Goal: Task Accomplishment & Management: Use online tool/utility

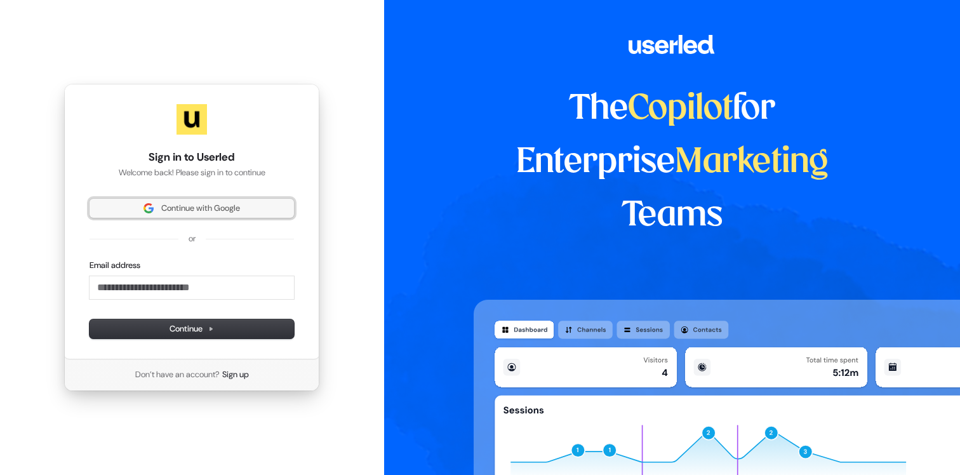
click at [203, 205] on span "Continue with Google" at bounding box center [200, 208] width 79 height 11
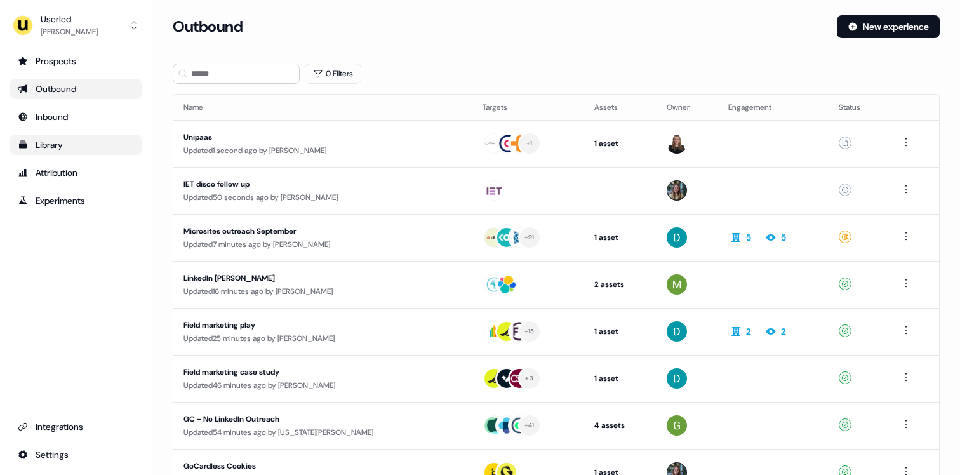
click at [69, 147] on div "Library" at bounding box center [76, 144] width 116 height 13
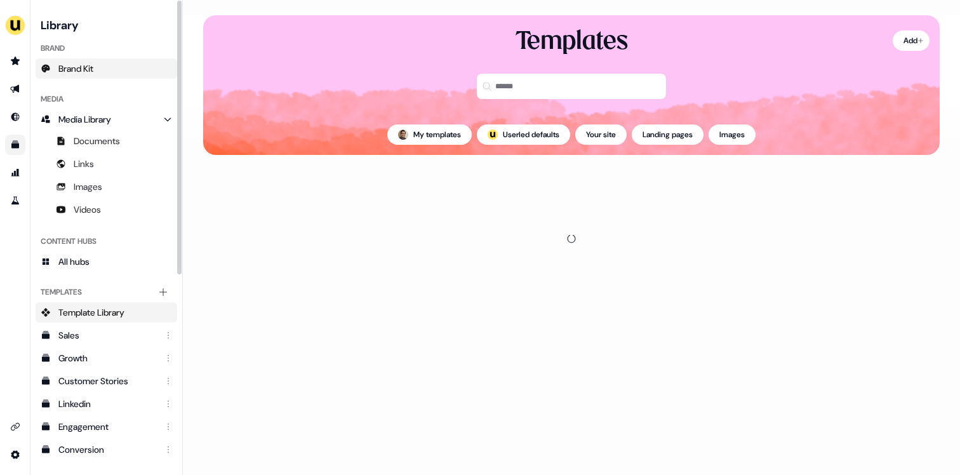
click at [102, 65] on link "Brand Kit" at bounding box center [107, 68] width 142 height 20
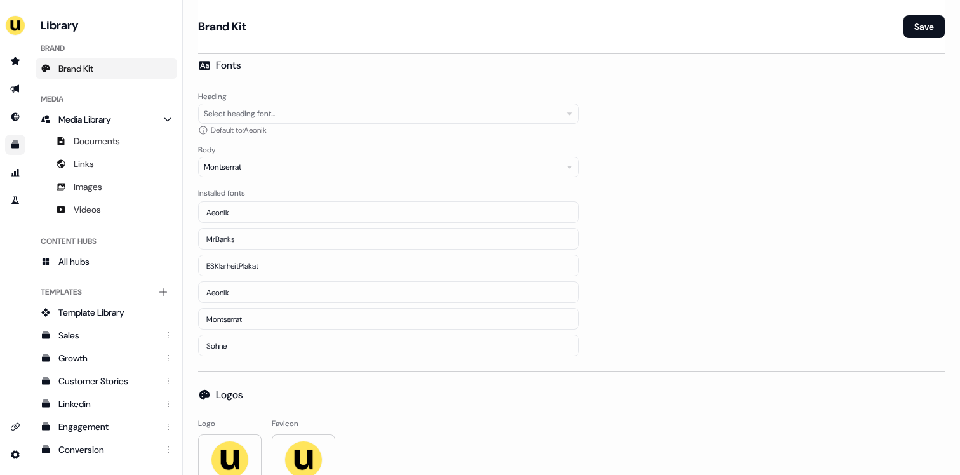
scroll to position [142, 0]
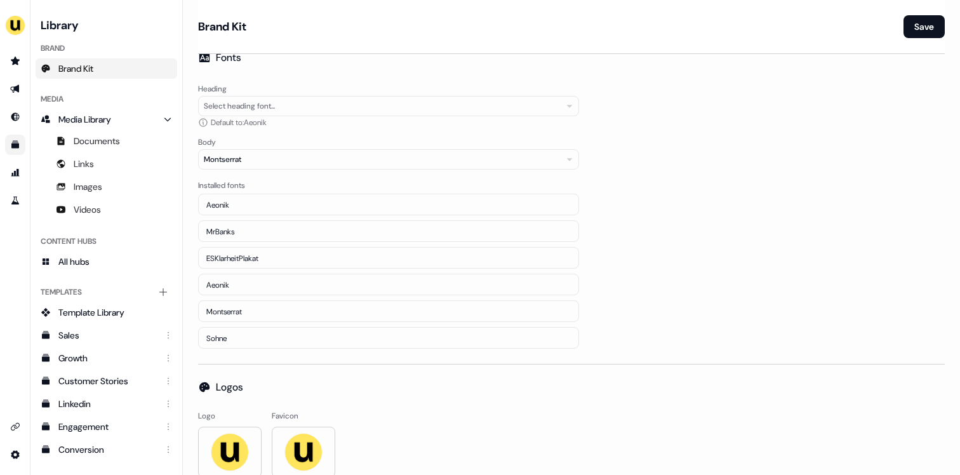
click at [650, 178] on div "Heading Select heading font... Default to: Aeonik Body Montserrat Installed fon…" at bounding box center [571, 215] width 747 height 268
click at [698, 211] on div "Heading Select heading font... Default to: Aeonik Body Montserrat Installed fon…" at bounding box center [571, 215] width 747 height 268
click at [671, 171] on div "Heading Select heading font... Default to: Aeonik Body Montserrat Installed fon…" at bounding box center [571, 215] width 747 height 268
